Goal: Task Accomplishment & Management: Manage account settings

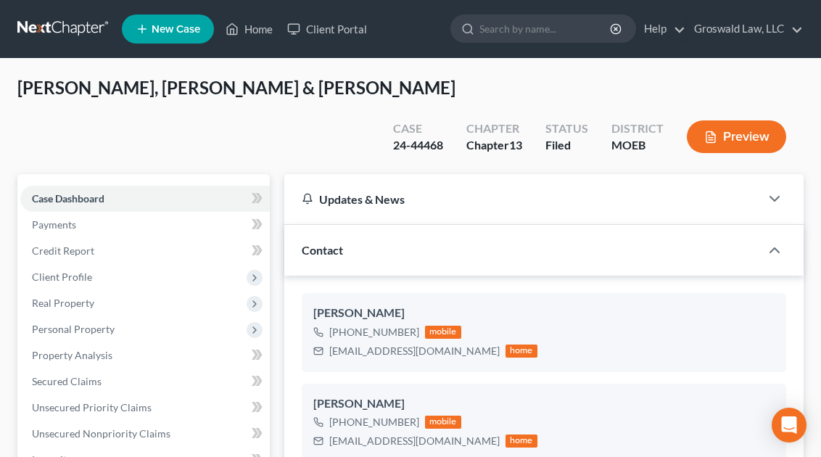
scroll to position [605, 0]
click at [251, 32] on link "Home" at bounding box center [249, 29] width 62 height 26
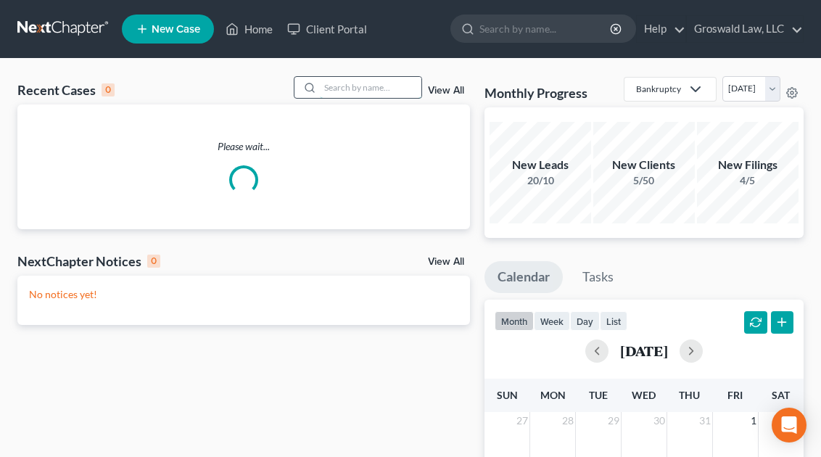
click at [369, 90] on input "search" at bounding box center [371, 87] width 102 height 21
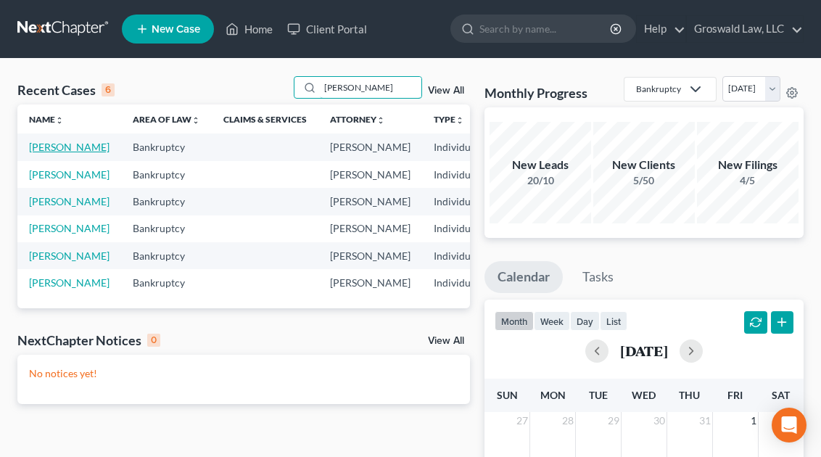
type input "[PERSON_NAME]"
click at [35, 153] on link "[PERSON_NAME]" at bounding box center [69, 147] width 80 height 12
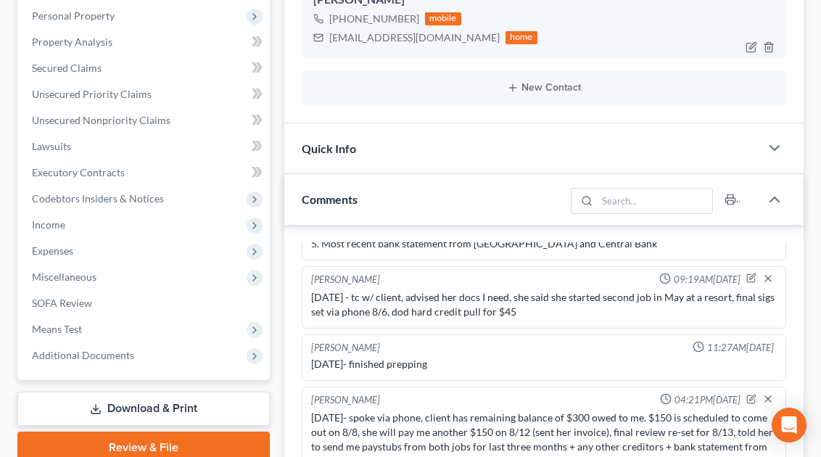
scroll to position [284, 0]
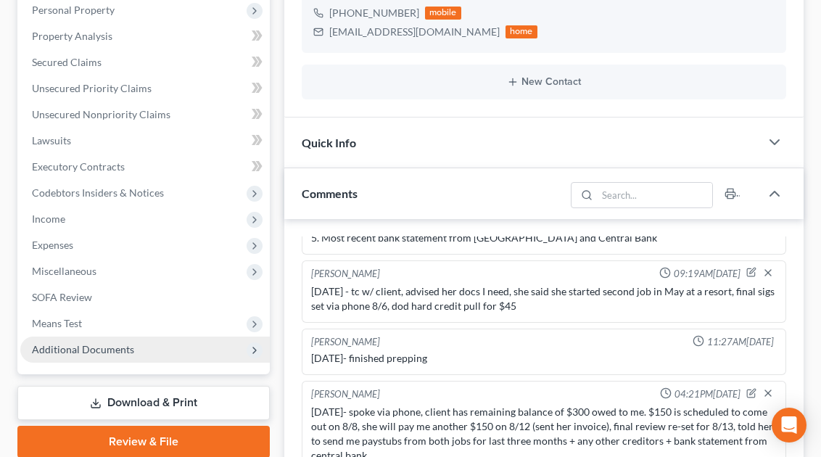
click at [162, 343] on span "Additional Documents" at bounding box center [144, 349] width 249 height 26
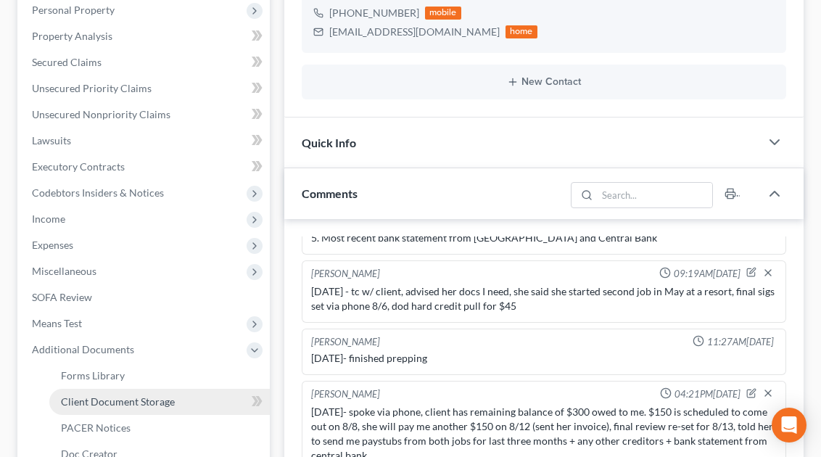
click at [104, 400] on span "Client Document Storage" at bounding box center [118, 401] width 114 height 12
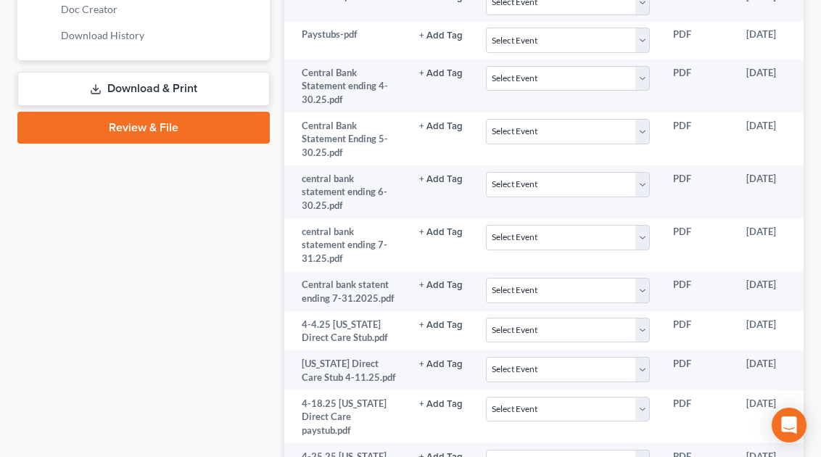
scroll to position [1259, 0]
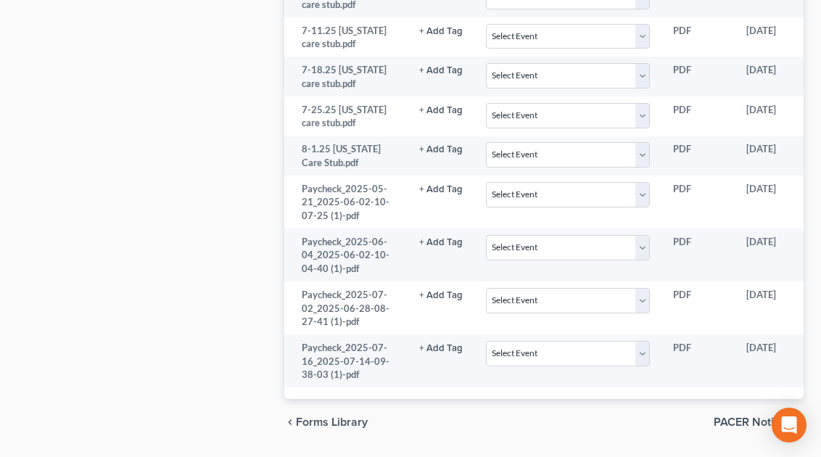
scroll to position [1669, 0]
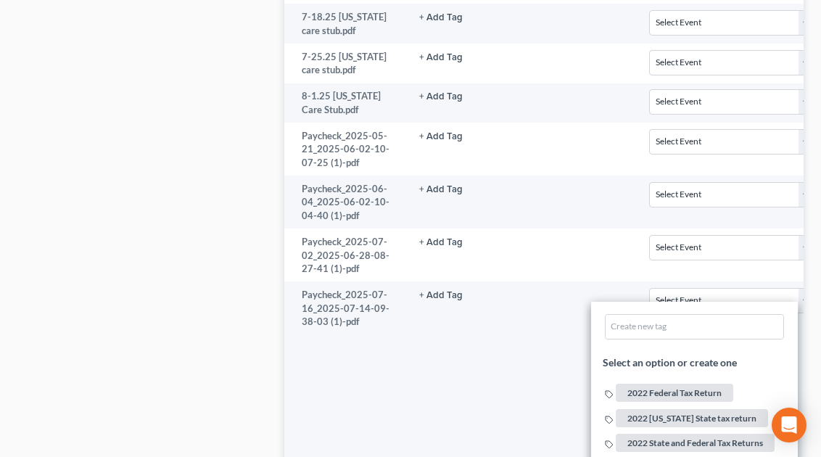
click at [158, 380] on div "Case Dashboard Payments Invoices Payments Payments Credit Report Client Profile" at bounding box center [143, 3] width 267 height 3066
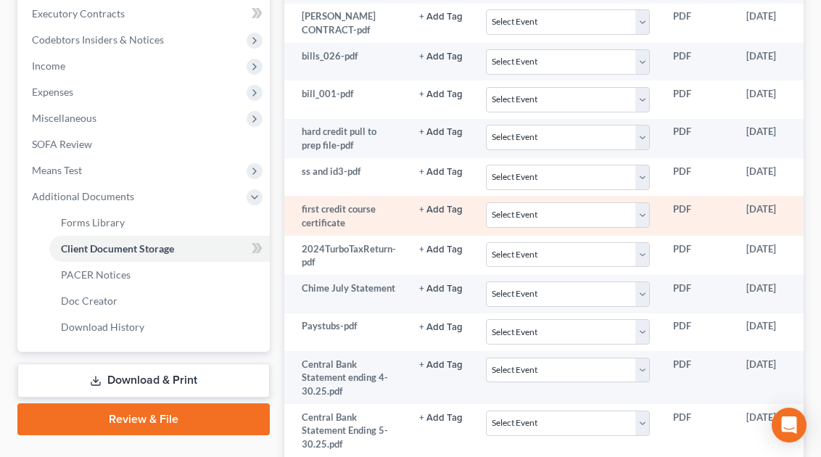
scroll to position [0, 0]
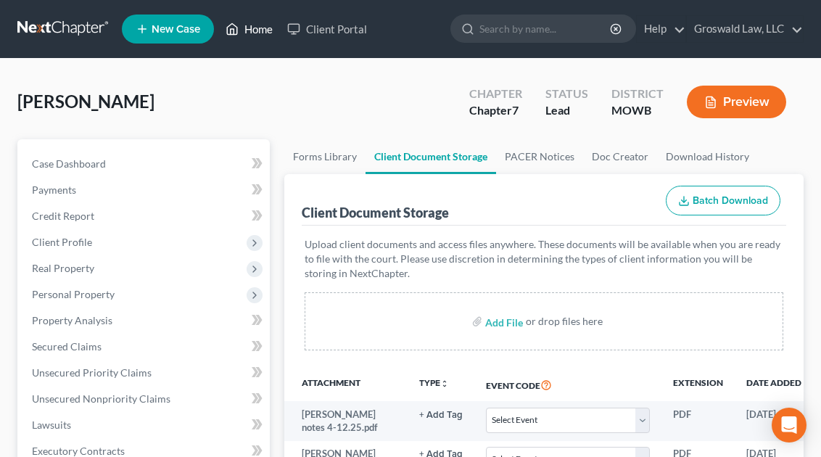
click at [241, 20] on link "Home" at bounding box center [249, 29] width 62 height 26
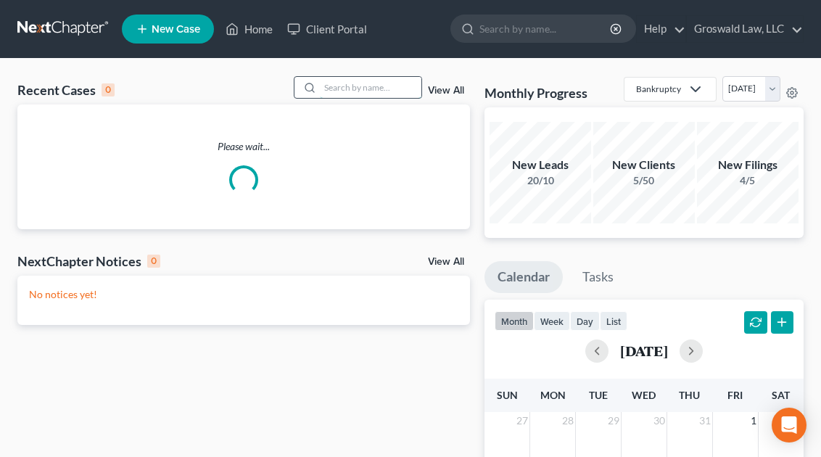
click at [330, 78] on input "search" at bounding box center [371, 87] width 102 height 21
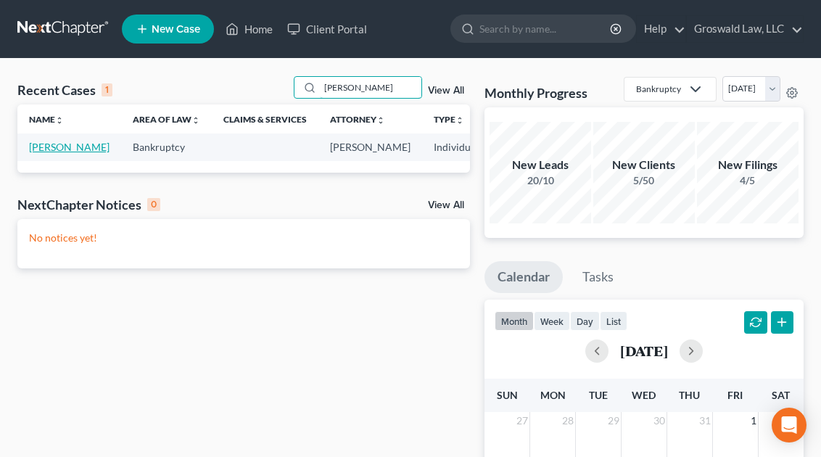
type input "shanks"
click at [36, 153] on link "[PERSON_NAME]" at bounding box center [69, 147] width 80 height 12
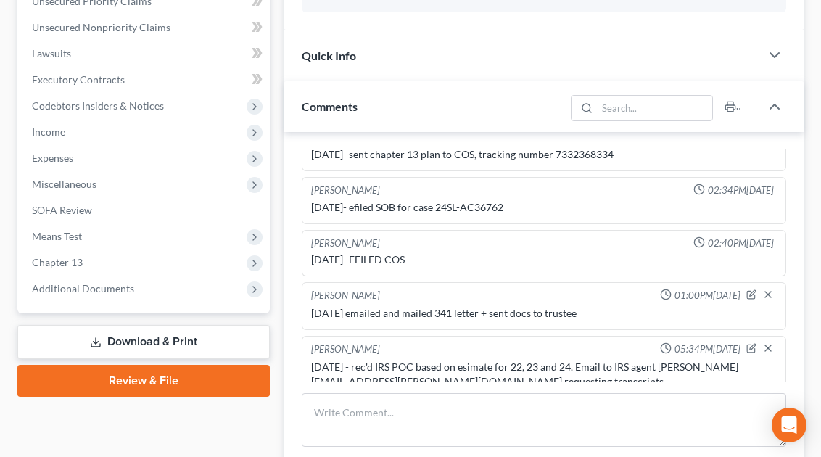
scroll to position [385, 0]
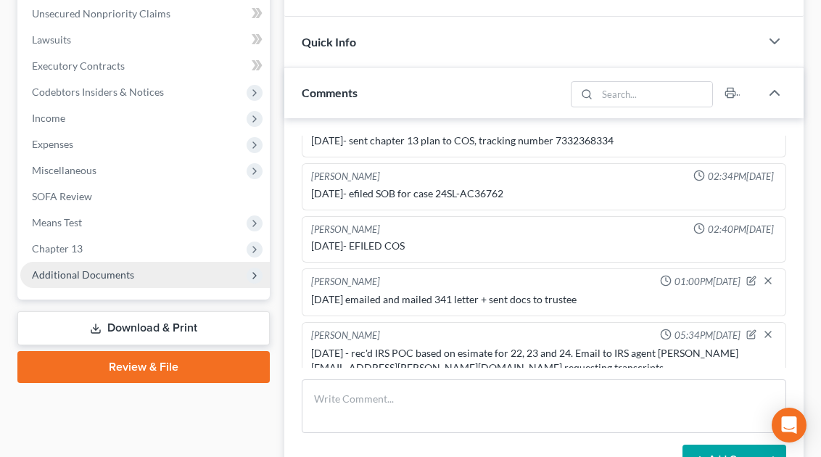
click at [93, 272] on span "Additional Documents" at bounding box center [83, 274] width 102 height 12
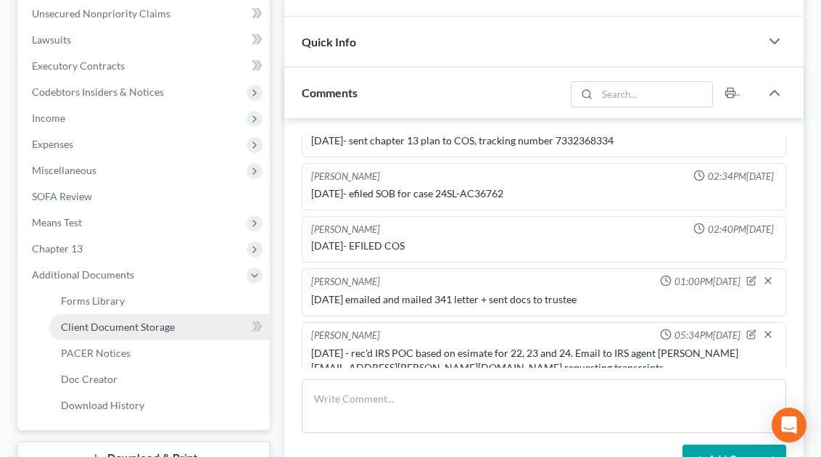
click at [108, 327] on span "Client Document Storage" at bounding box center [118, 326] width 114 height 12
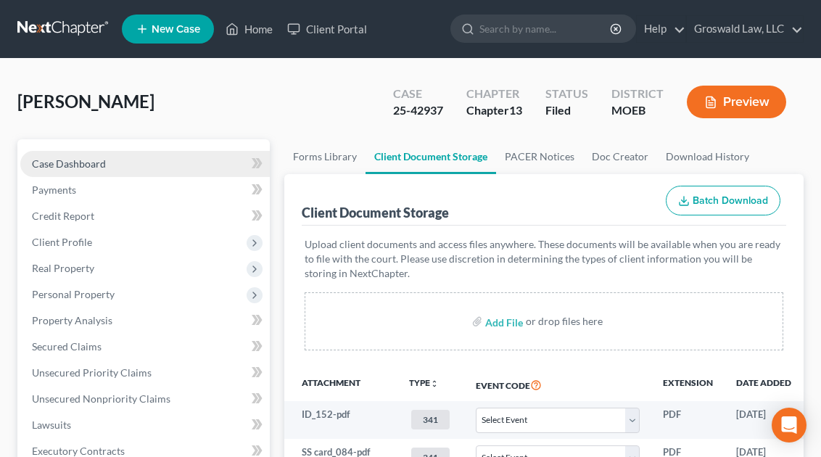
click at [151, 157] on link "Case Dashboard" at bounding box center [144, 164] width 249 height 26
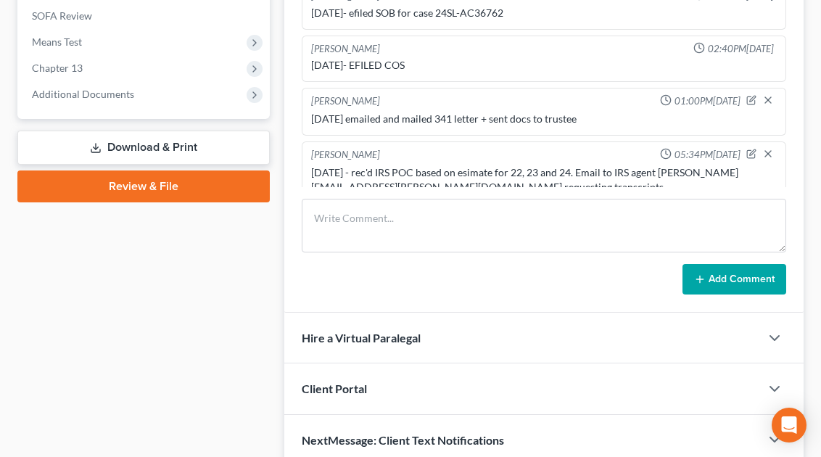
scroll to position [571, 0]
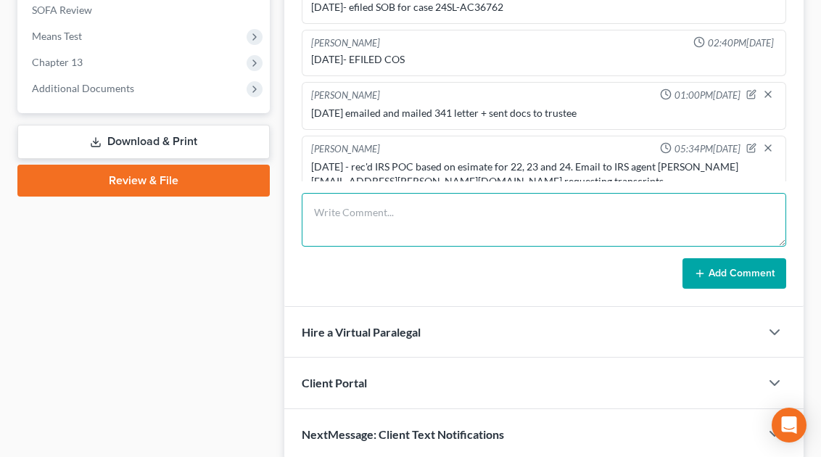
click at [374, 207] on textarea at bounding box center [544, 220] width 484 height 54
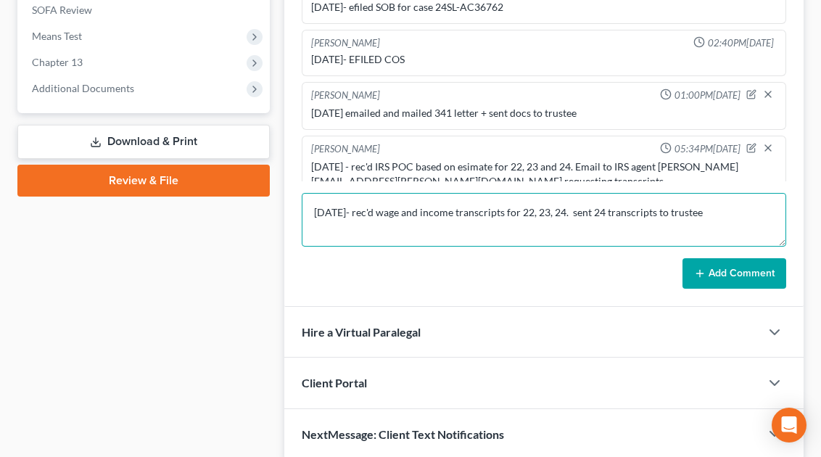
type textarea "8/11/25- rec'd wage and income transcripts for 22, 23, 24. sent 24 transcripts …"
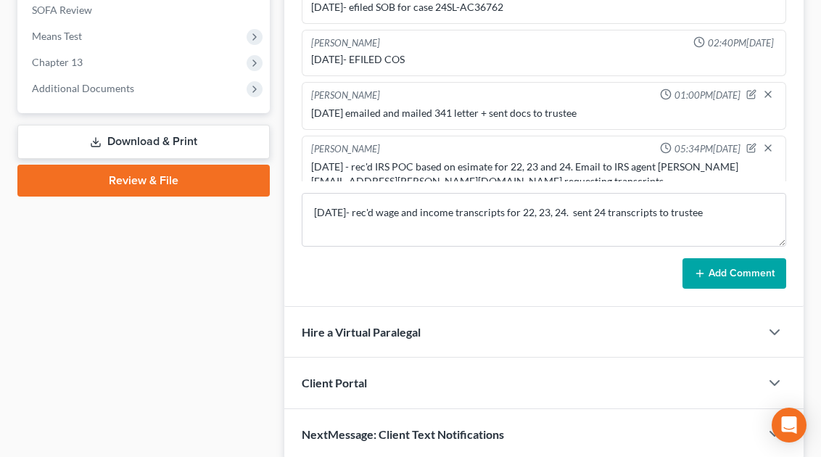
click at [721, 269] on button "Add Comment" at bounding box center [734, 273] width 104 height 30
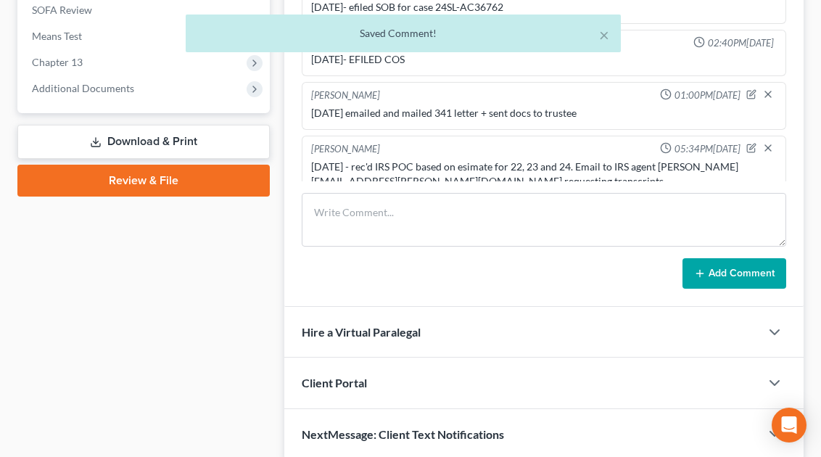
scroll to position [258, 0]
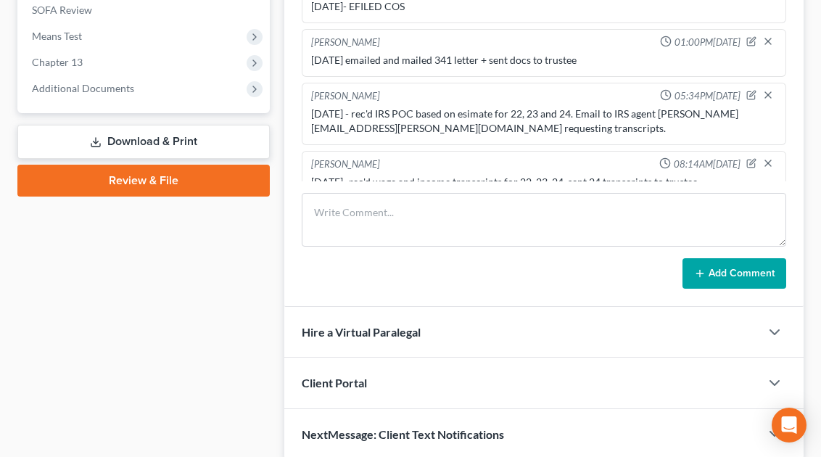
click at [815, 321] on div "Shanks, Duriel Upgraded Case 25-42937 Chapter Chapter 13 Status Filed District …" at bounding box center [410, 366] width 821 height 1758
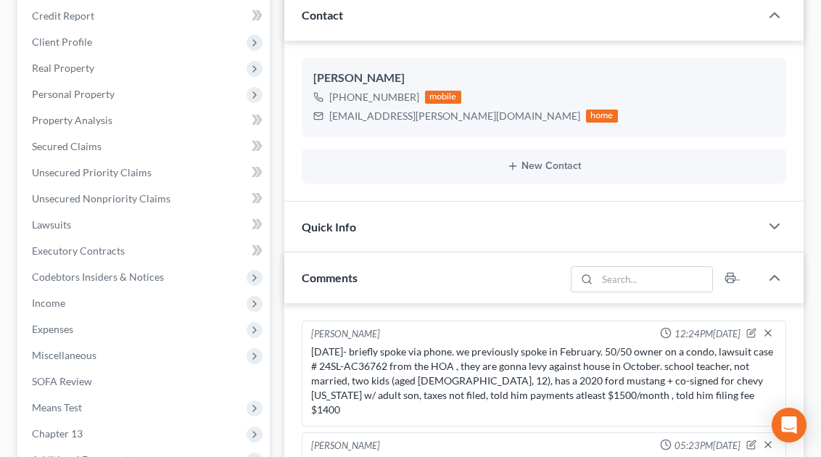
scroll to position [17, 0]
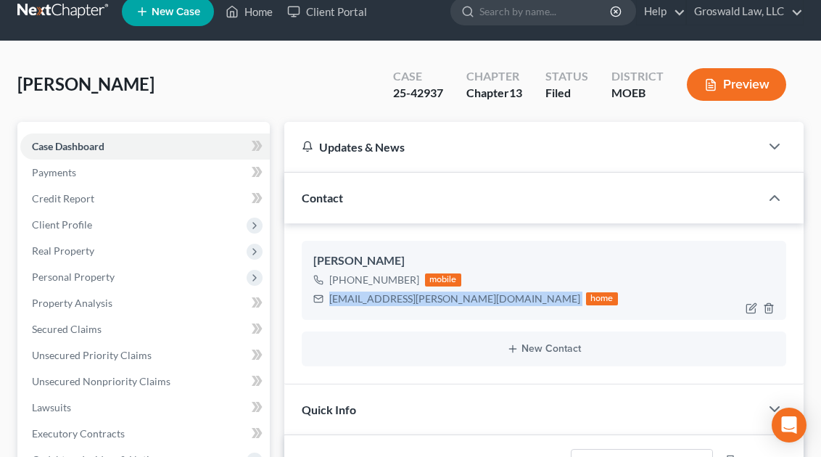
drag, startPoint x: 444, startPoint y: 300, endPoint x: 322, endPoint y: 307, distance: 122.0
click at [322, 307] on div "Duriel Shanks +1 (314) 687-5564 mobile duriel.shanks@gmail.com home" at bounding box center [544, 280] width 484 height 78
copy div "duriel.shanks@gmail.com"
click at [322, 307] on div "Duriel Shanks +1 (314) 687-5564 mobile duriel.shanks@gmail.com home" at bounding box center [544, 280] width 484 height 78
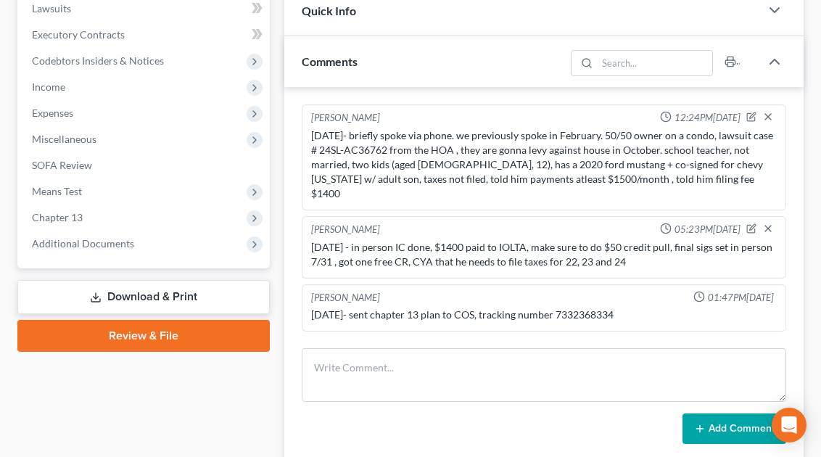
scroll to position [258, 0]
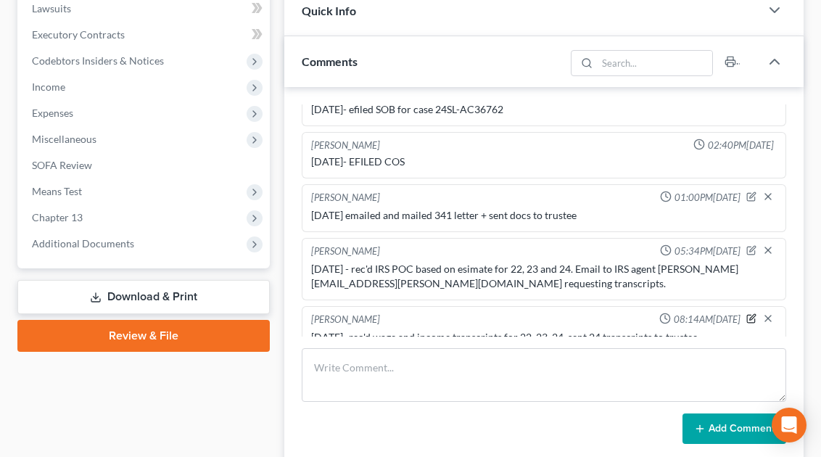
click at [747, 315] on icon "button" at bounding box center [751, 319] width 8 height 8
click at [729, 332] on textarea "8/11/25- rec'd wage and income transcripts for 22, 23, 24. sent 24 transcripts …" at bounding box center [544, 357] width 466 height 54
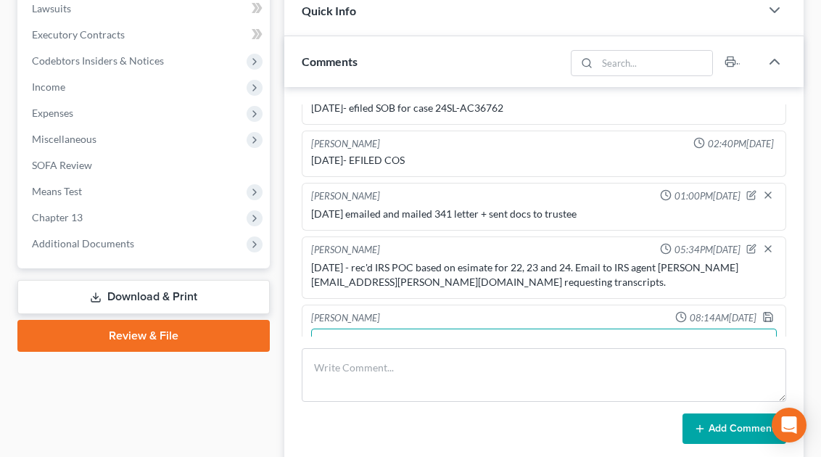
scroll to position [275, 0]
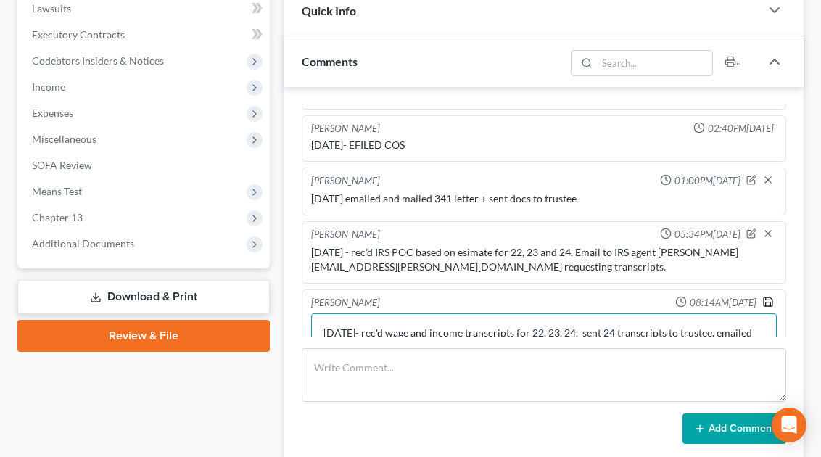
type textarea "8/11/25- rec'd wage and income transcripts for 22, 23, 24. sent 24 transcripts …"
click at [762, 296] on icon "button" at bounding box center [768, 302] width 12 height 12
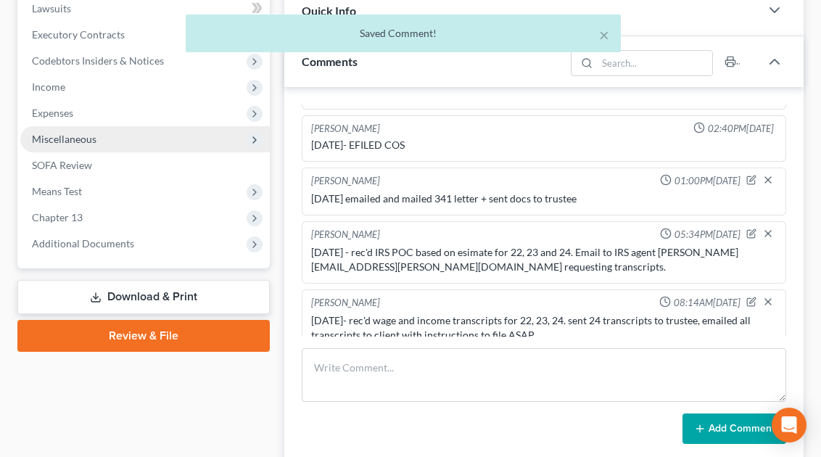
scroll to position [273, 0]
